Goal: Communication & Community: Answer question/provide support

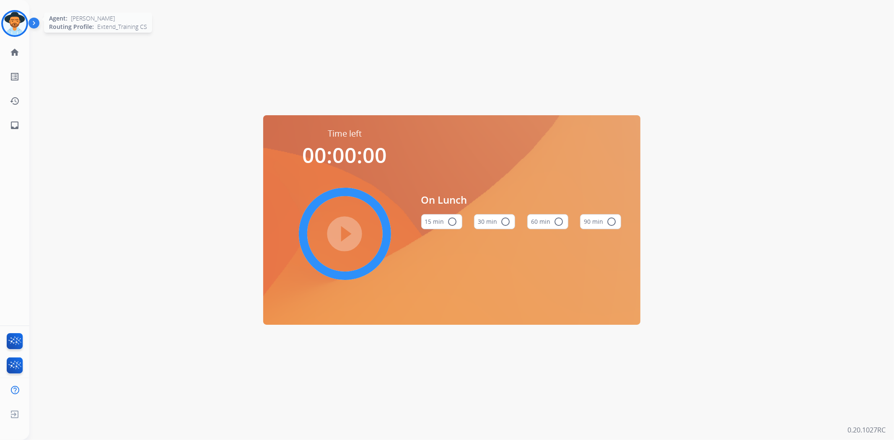
click at [15, 24] on img at bounding box center [14, 23] width 23 height 23
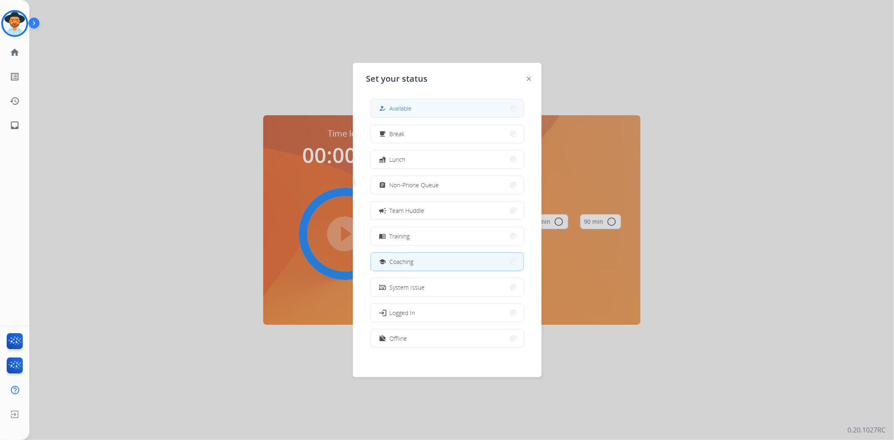
click at [419, 107] on button "how_to_reg Available" at bounding box center [447, 108] width 153 height 18
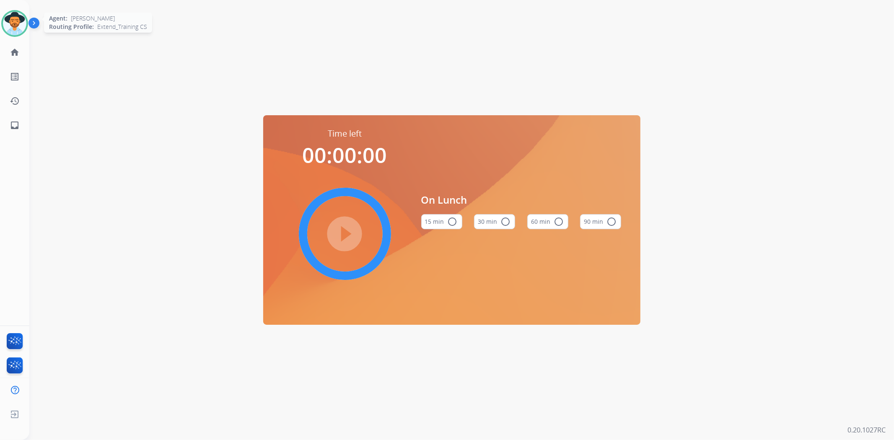
click at [7, 21] on img at bounding box center [14, 23] width 23 height 23
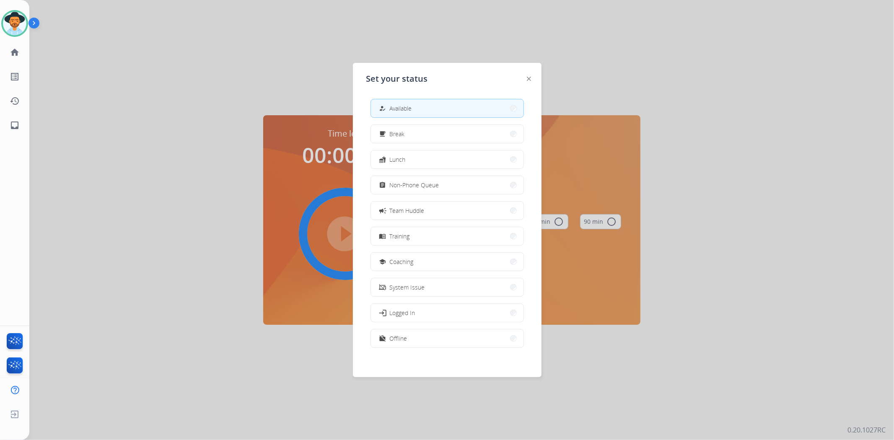
click at [488, 106] on button "how_to_reg Available" at bounding box center [447, 108] width 153 height 18
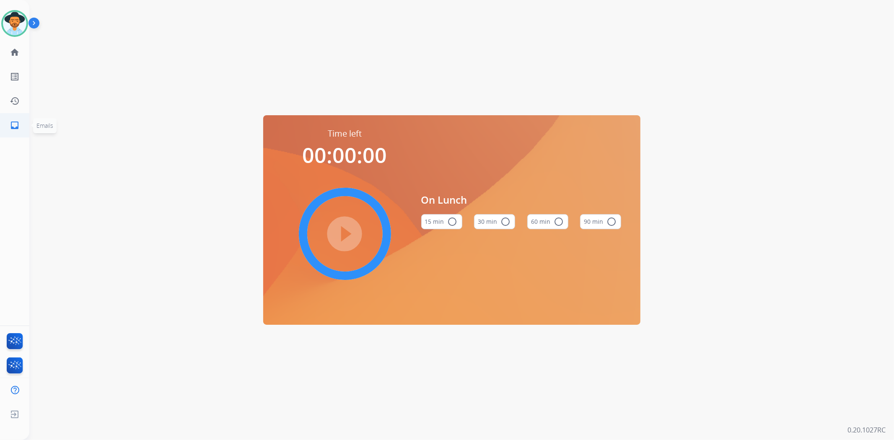
click at [10, 119] on link "inbox Emails" at bounding box center [14, 125] width 23 height 23
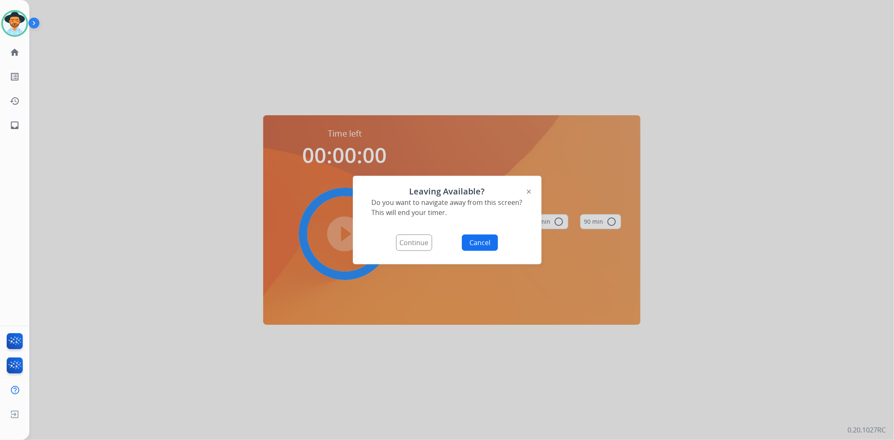
click at [422, 246] on button "Continue" at bounding box center [414, 243] width 36 height 16
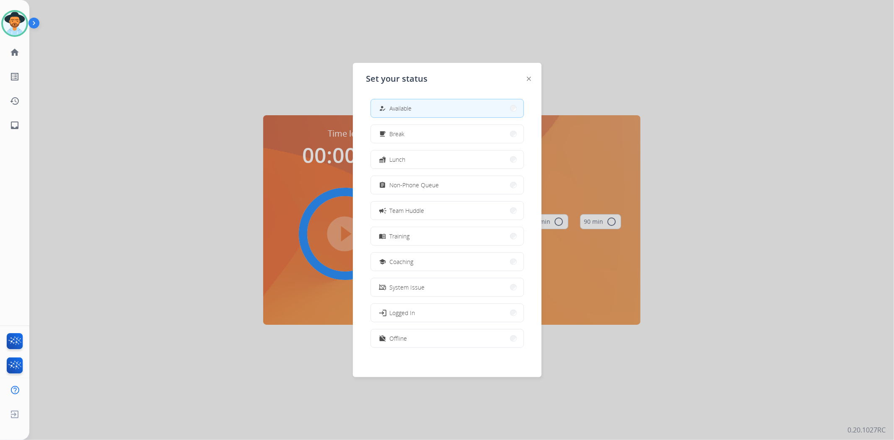
click at [463, 106] on button "how_to_reg Available" at bounding box center [447, 108] width 153 height 18
select select "**********"
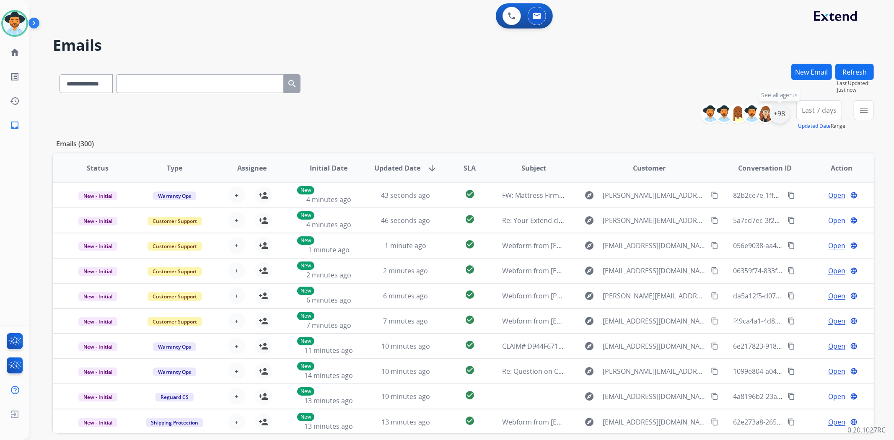
click at [779, 115] on div "+98" at bounding box center [779, 114] width 20 height 20
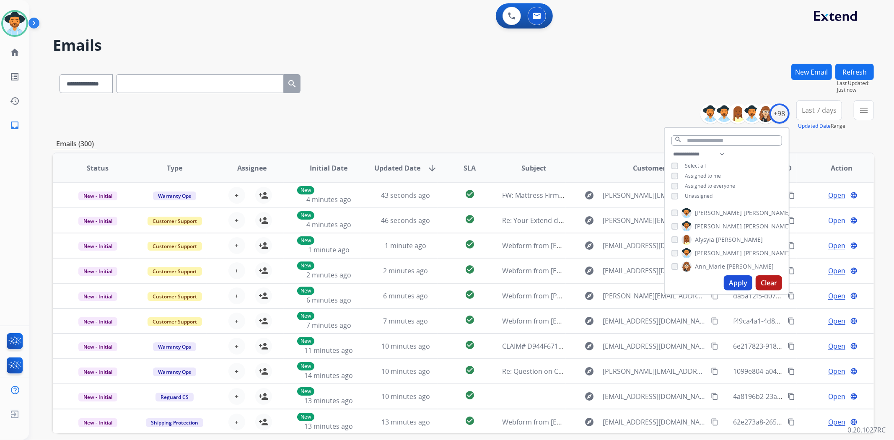
click at [697, 194] on span "Unassigned" at bounding box center [699, 195] width 28 height 7
click at [745, 284] on button "Apply" at bounding box center [738, 282] width 28 height 15
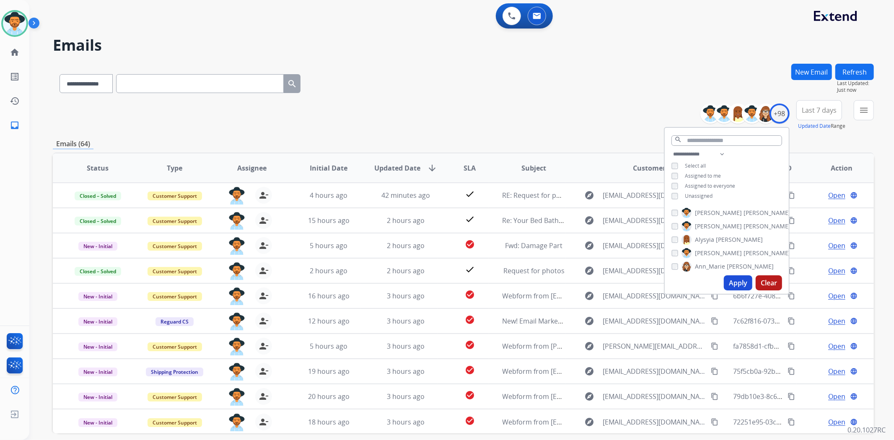
click at [561, 61] on div "**********" at bounding box center [451, 250] width 844 height 440
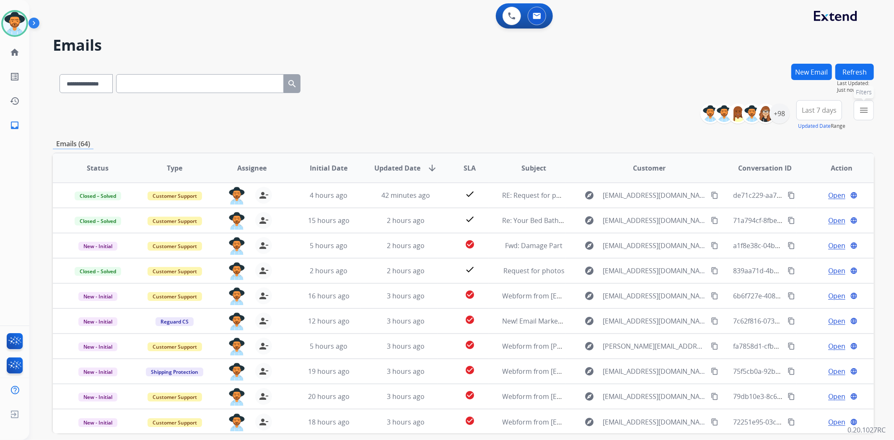
click at [869, 111] on button "menu Filters" at bounding box center [864, 110] width 20 height 20
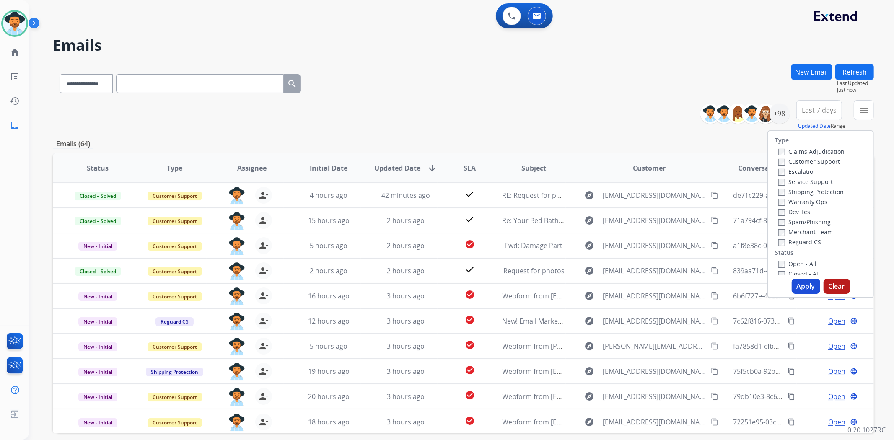
click at [799, 262] on label "Open - All" at bounding box center [797, 264] width 38 height 8
click at [803, 287] on button "Apply" at bounding box center [806, 286] width 28 height 15
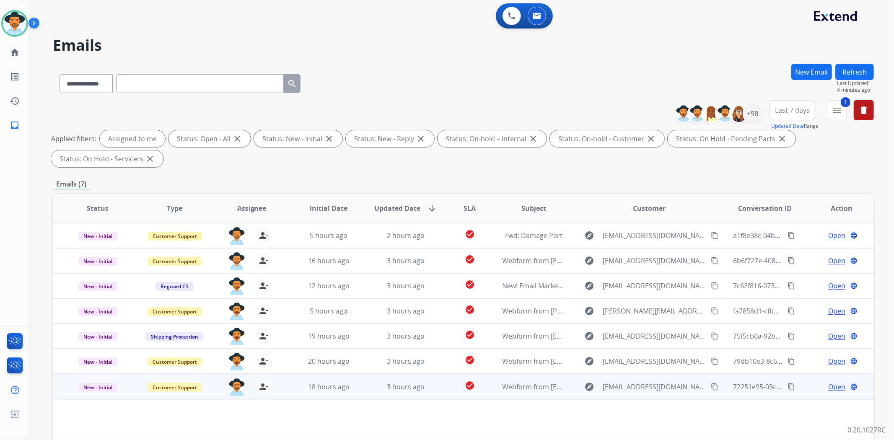
click at [820, 387] on div "Open language" at bounding box center [841, 387] width 63 height 10
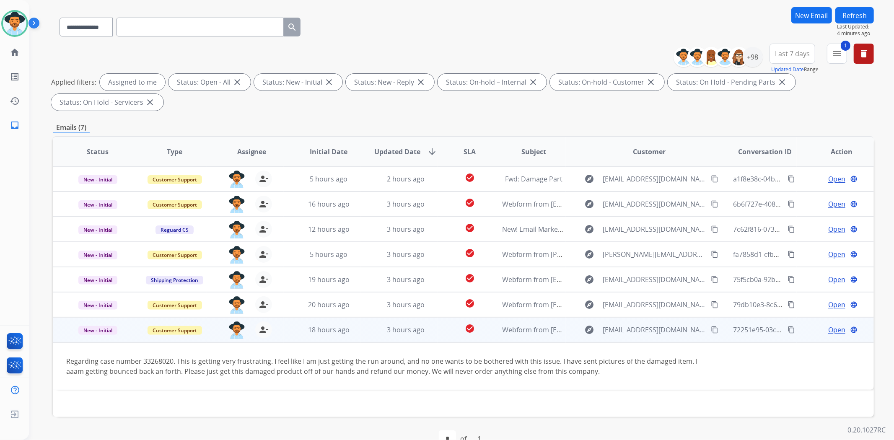
scroll to position [77, 0]
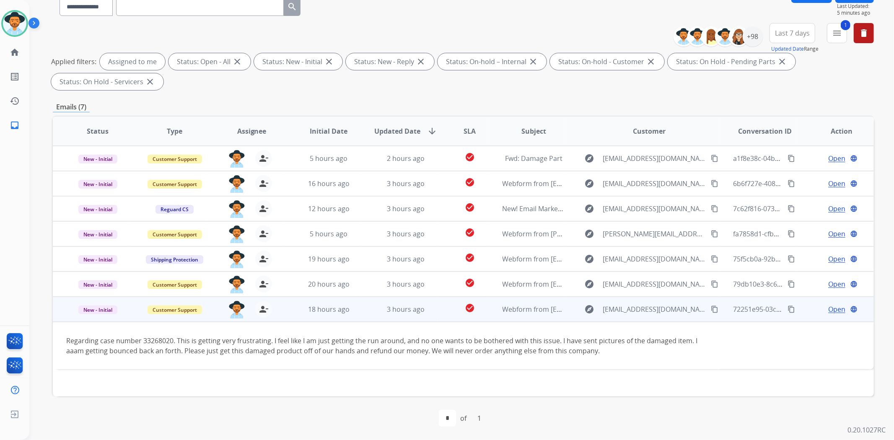
click at [832, 312] on span "Open" at bounding box center [836, 309] width 17 height 10
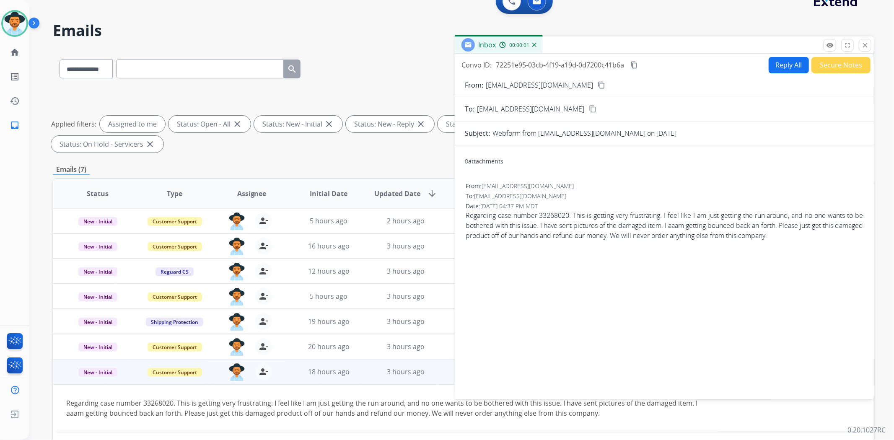
scroll to position [0, 0]
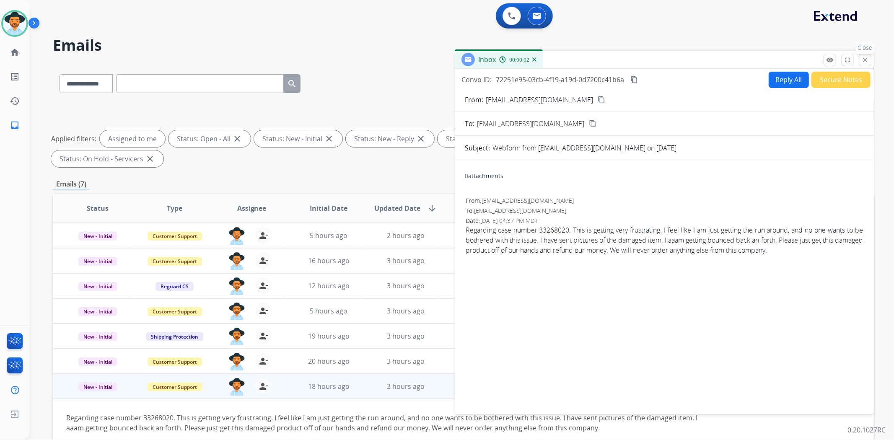
click at [868, 57] on mat-icon "close" at bounding box center [865, 60] width 8 height 8
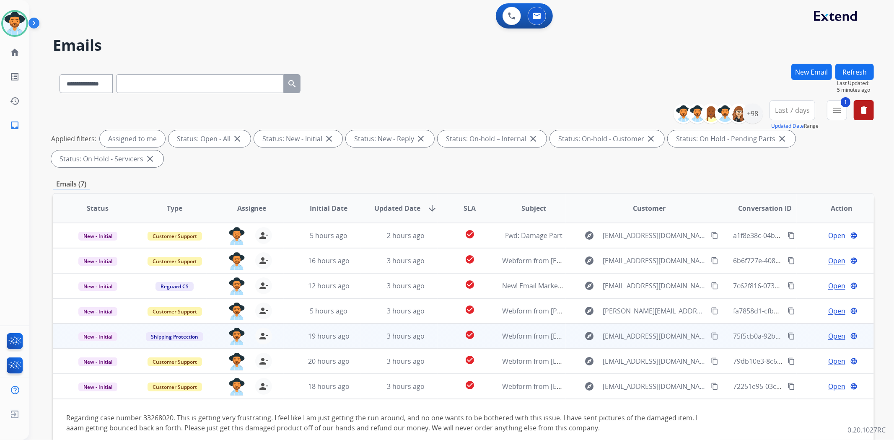
click at [566, 337] on td "explore [EMAIL_ADDRESS][DOMAIN_NAME] content_copy" at bounding box center [643, 335] width 154 height 25
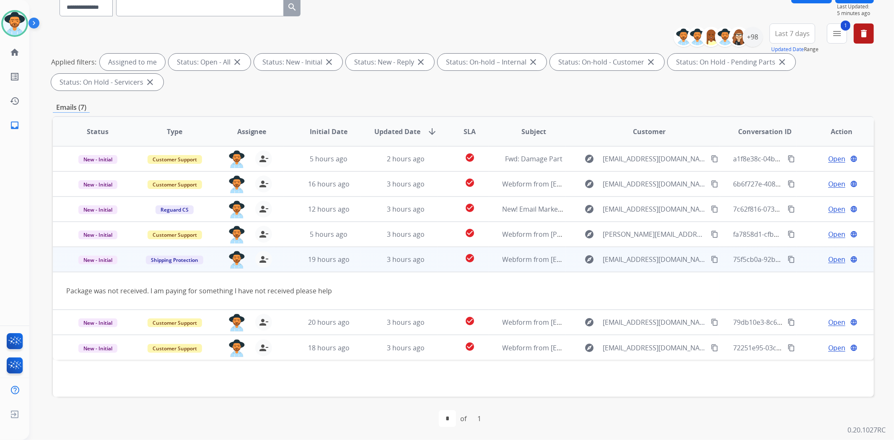
scroll to position [77, 0]
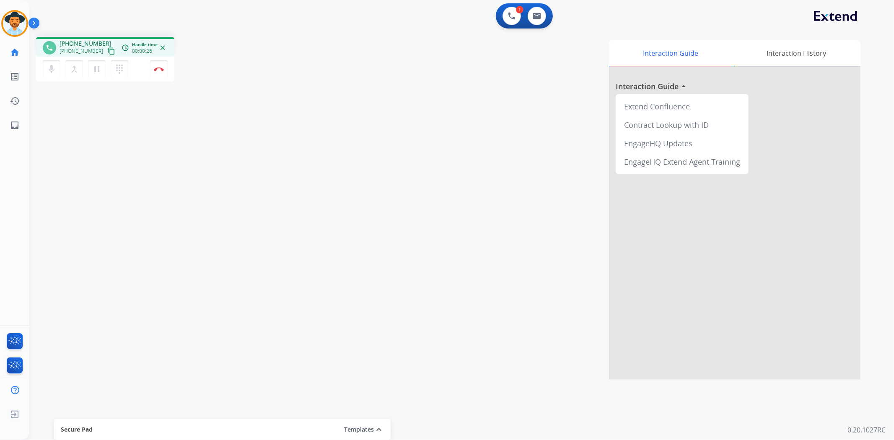
click at [108, 50] on mat-icon "content_copy" at bounding box center [112, 51] width 8 height 8
click at [94, 66] on mat-icon "pause" at bounding box center [97, 69] width 10 height 10
click at [100, 69] on mat-icon "play_arrow" at bounding box center [97, 69] width 10 height 10
click at [514, 17] on img at bounding box center [512, 16] width 8 height 8
click at [510, 19] on button at bounding box center [511, 16] width 18 height 18
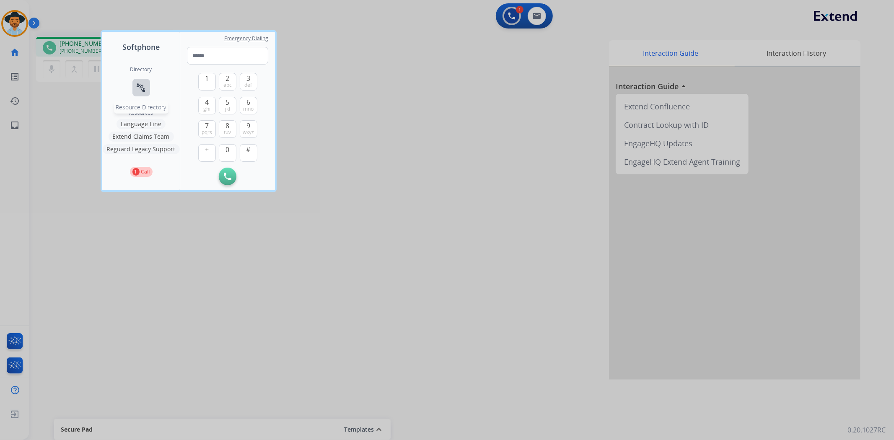
click at [143, 80] on button "connect_without_contact Resource Directory" at bounding box center [141, 88] width 18 height 18
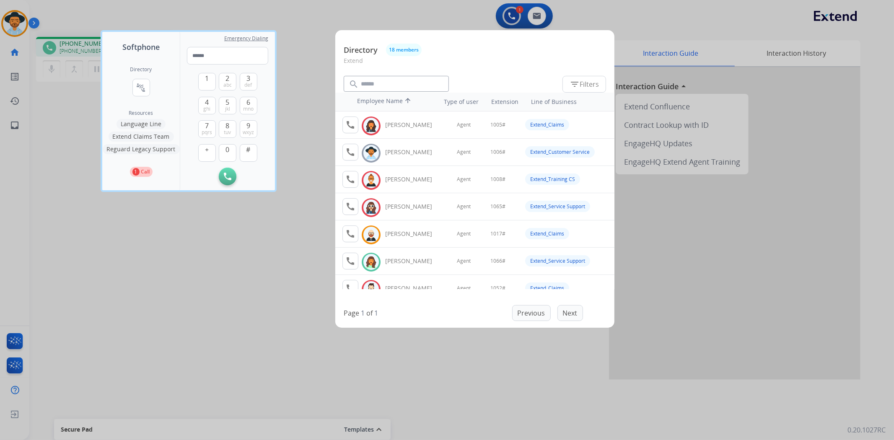
click at [303, 261] on div at bounding box center [447, 220] width 894 height 440
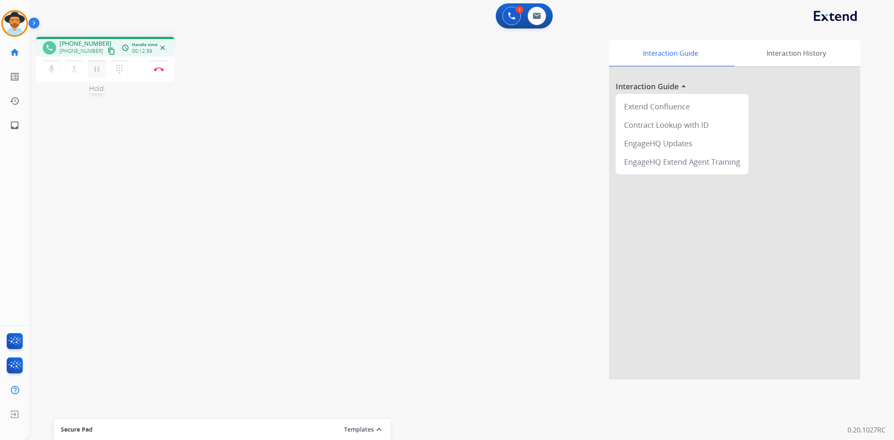
click at [96, 69] on mat-icon "pause" at bounding box center [97, 69] width 10 height 10
click at [91, 62] on button "play_arrow Hold" at bounding box center [97, 69] width 18 height 18
click at [97, 68] on mat-icon "pause" at bounding box center [97, 69] width 10 height 10
click at [552, 13] on app-action-bar "1 Voice Interactions 0 Email Interactions" at bounding box center [524, 15] width 57 height 25
click at [543, 16] on button at bounding box center [537, 16] width 18 height 18
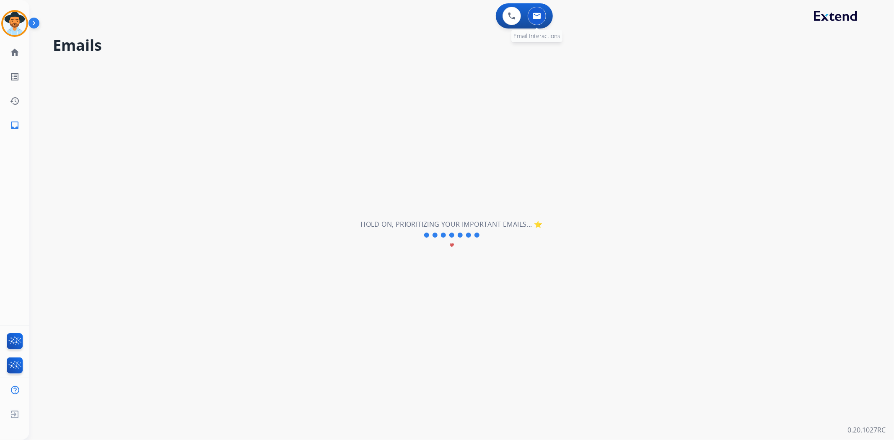
click at [543, 17] on button at bounding box center [537, 16] width 18 height 18
click at [507, 17] on button at bounding box center [511, 16] width 18 height 18
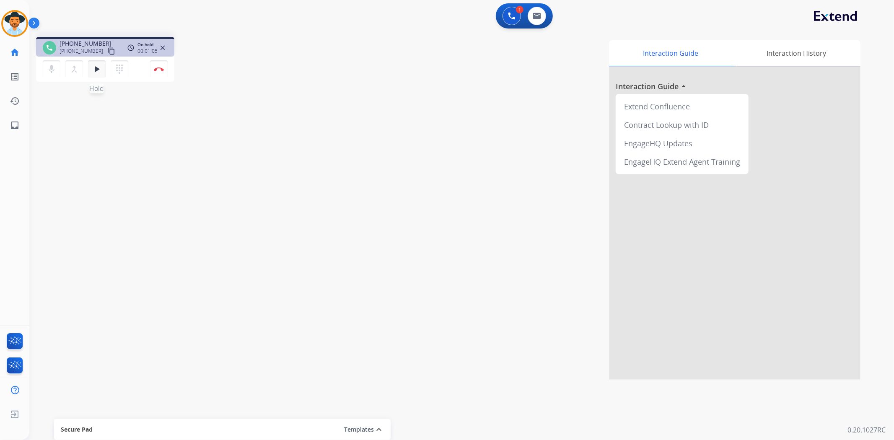
click at [98, 73] on mat-icon "play_arrow" at bounding box center [97, 69] width 10 height 10
click at [160, 72] on button "Disconnect" at bounding box center [159, 69] width 18 height 18
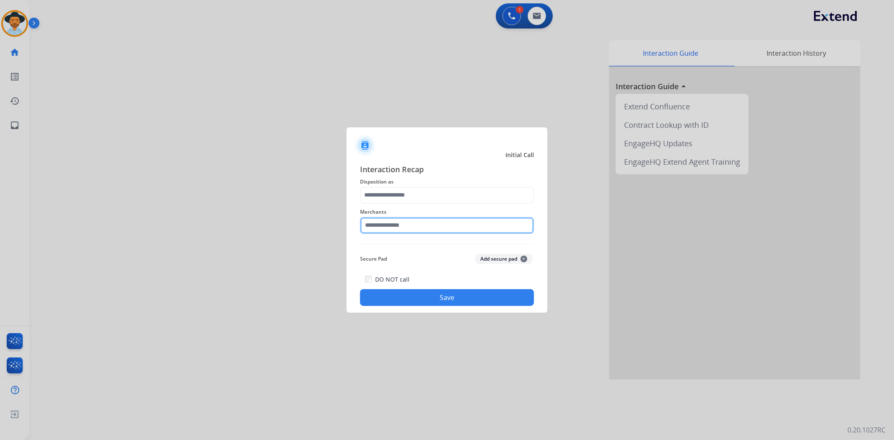
click at [462, 221] on input "text" at bounding box center [447, 225] width 174 height 17
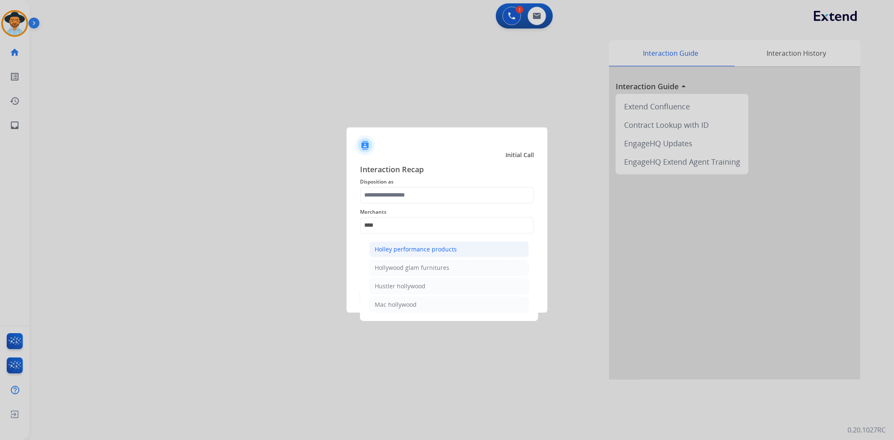
click at [417, 251] on div "Holley performance products" at bounding box center [416, 249] width 82 height 8
type input "**********"
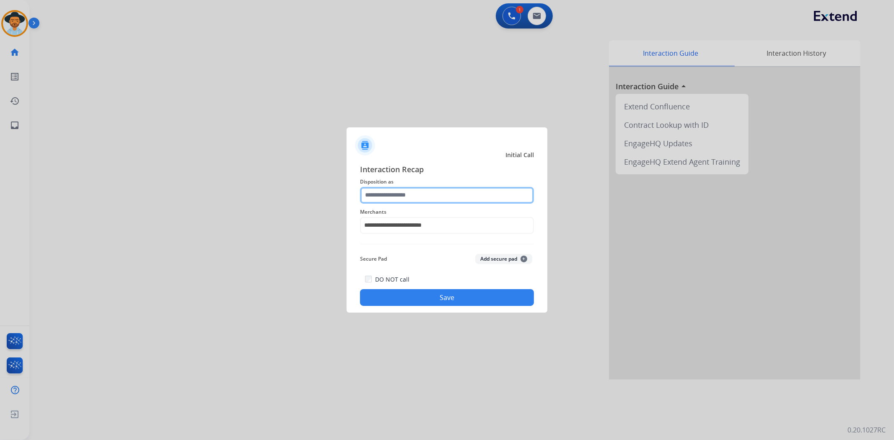
click at [412, 194] on input "text" at bounding box center [447, 195] width 174 height 17
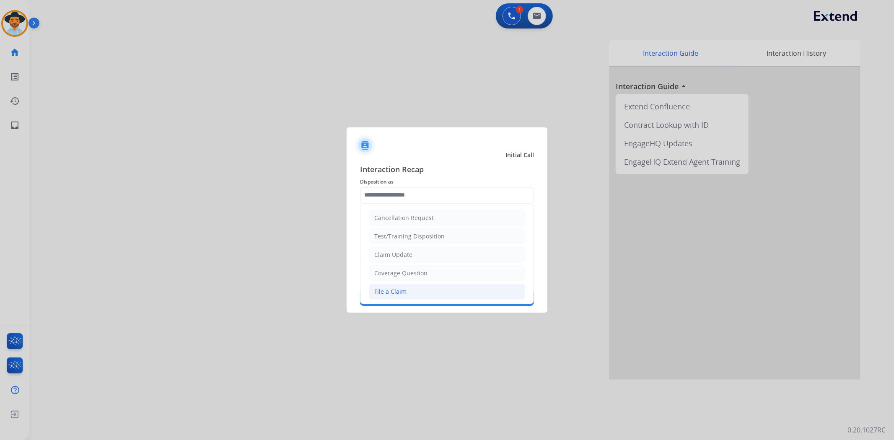
click at [411, 286] on li "File a Claim" at bounding box center [447, 292] width 156 height 16
type input "**********"
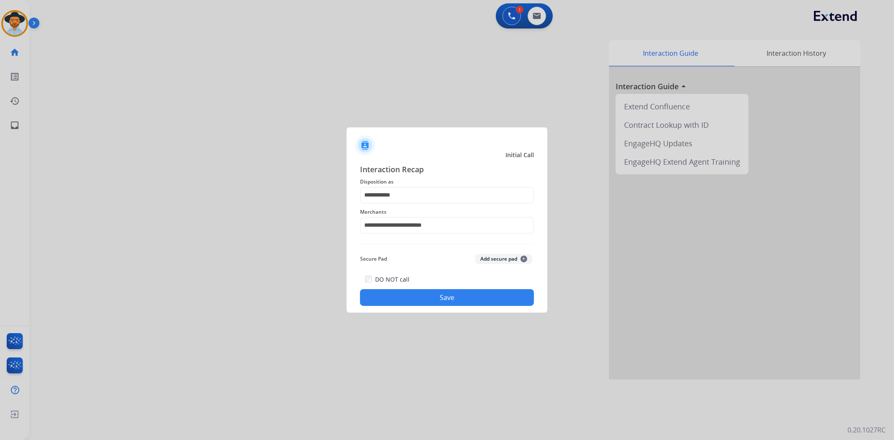
click at [451, 296] on button "Save" at bounding box center [447, 297] width 174 height 17
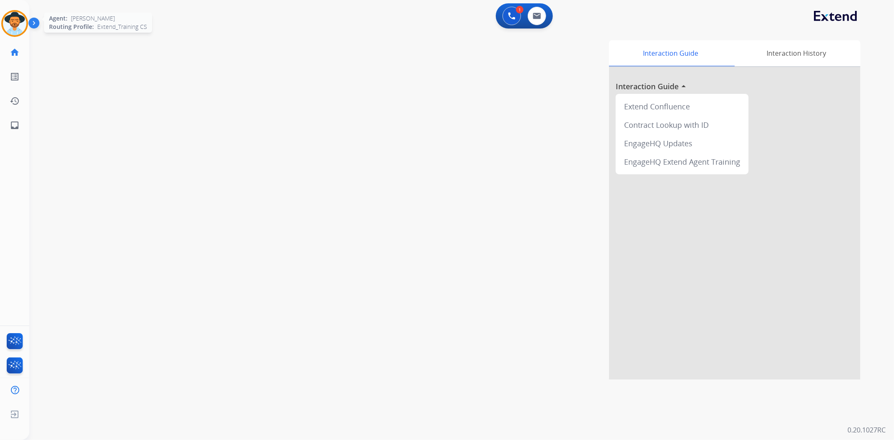
click at [18, 22] on img at bounding box center [14, 23] width 23 height 23
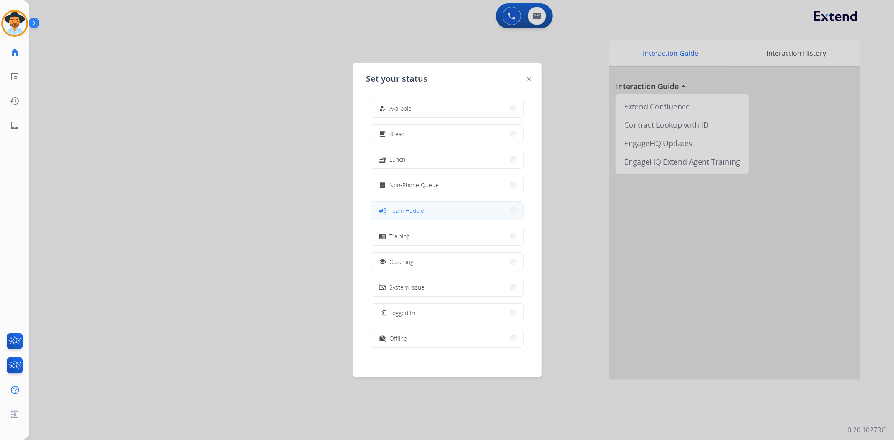
click at [466, 210] on button "campaign Team Huddle" at bounding box center [447, 211] width 153 height 18
